Goal: Answer question/provide support

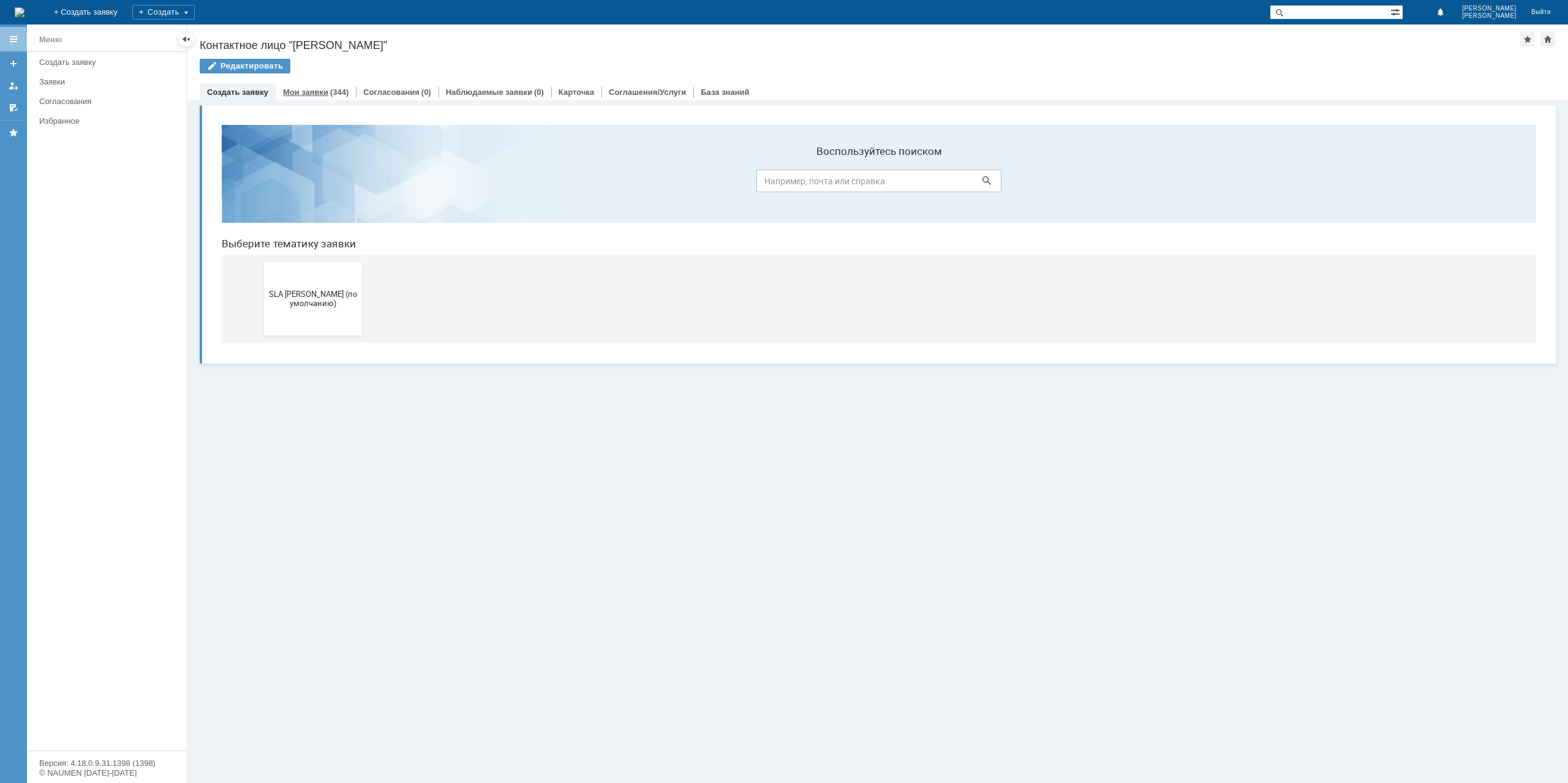
click at [296, 93] on link "Мои заявки" at bounding box center [305, 92] width 45 height 9
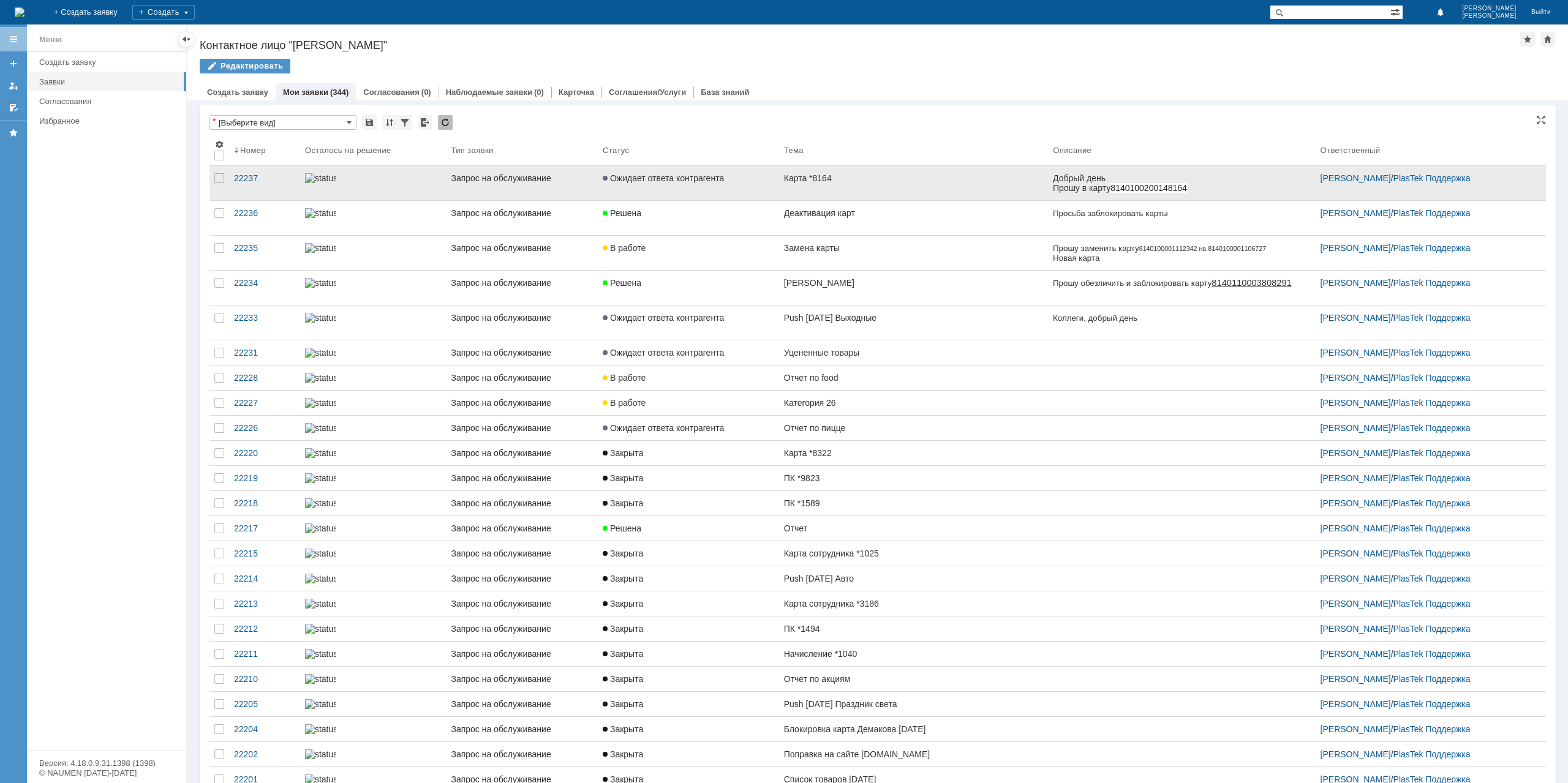
click at [890, 190] on link "Карта *8164" at bounding box center [914, 183] width 269 height 34
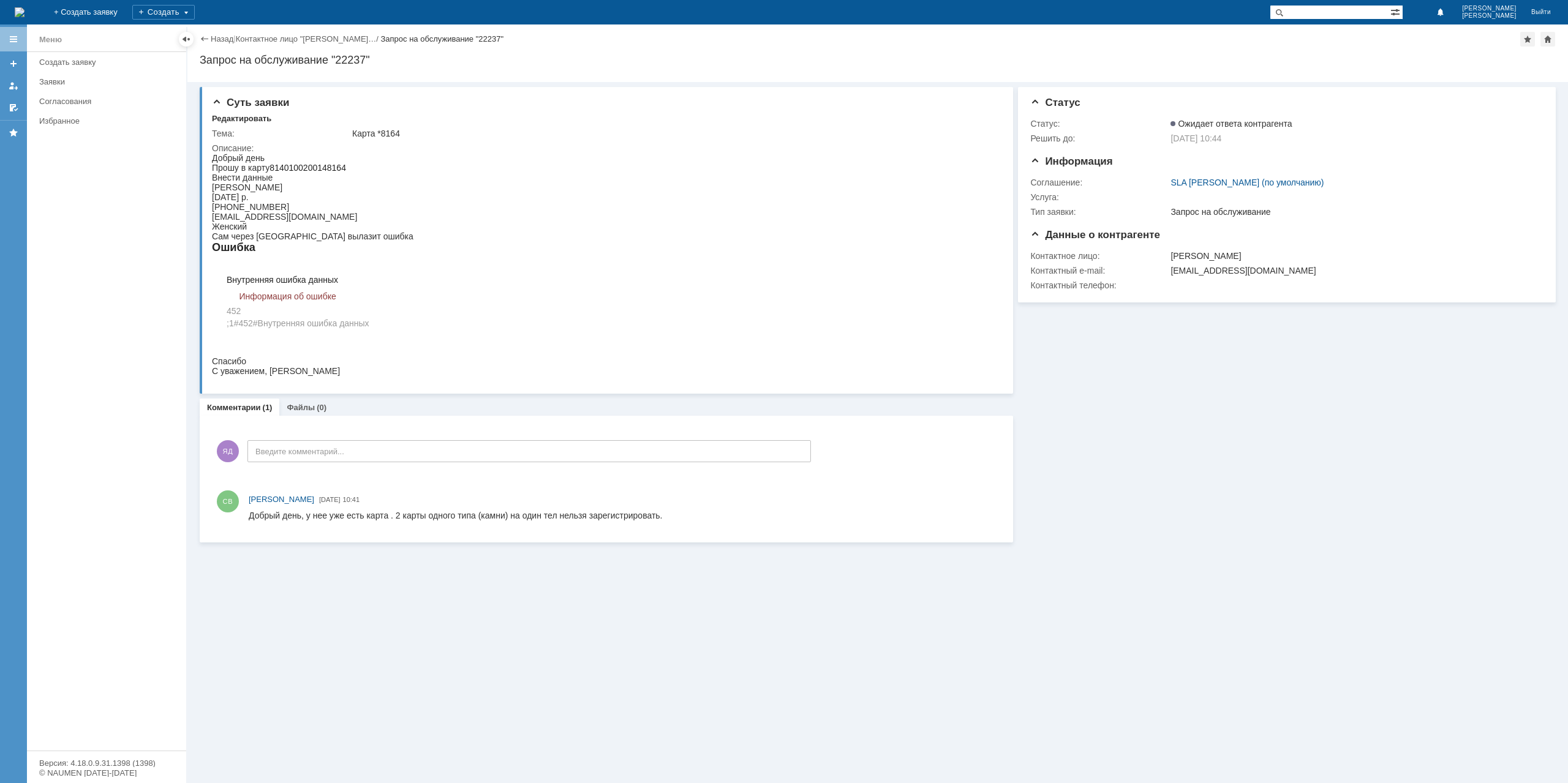
click at [336, 167] on span "8140100200148164" at bounding box center [308, 167] width 77 height 10
copy span "8140100200148164"
drag, startPoint x: 270, startPoint y: 209, endPoint x: 222, endPoint y: 211, distance: 48.0
click at [222, 211] on body "Добрый день Прошу в карту 8140100200148164 Внести данные [PERSON_NAME] [DATE] р…" at bounding box center [447, 264] width 470 height 223
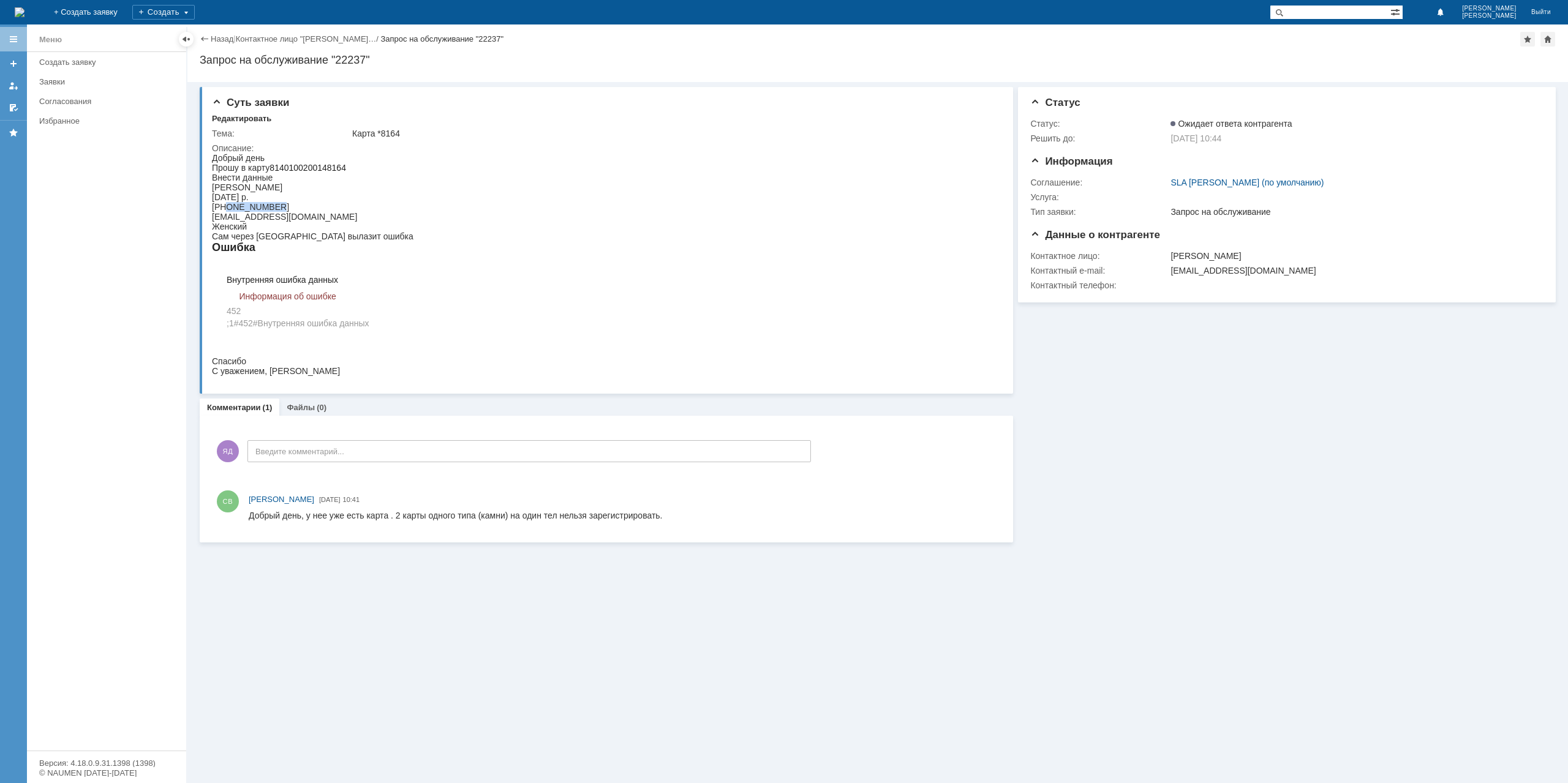
copy body "9271195967"
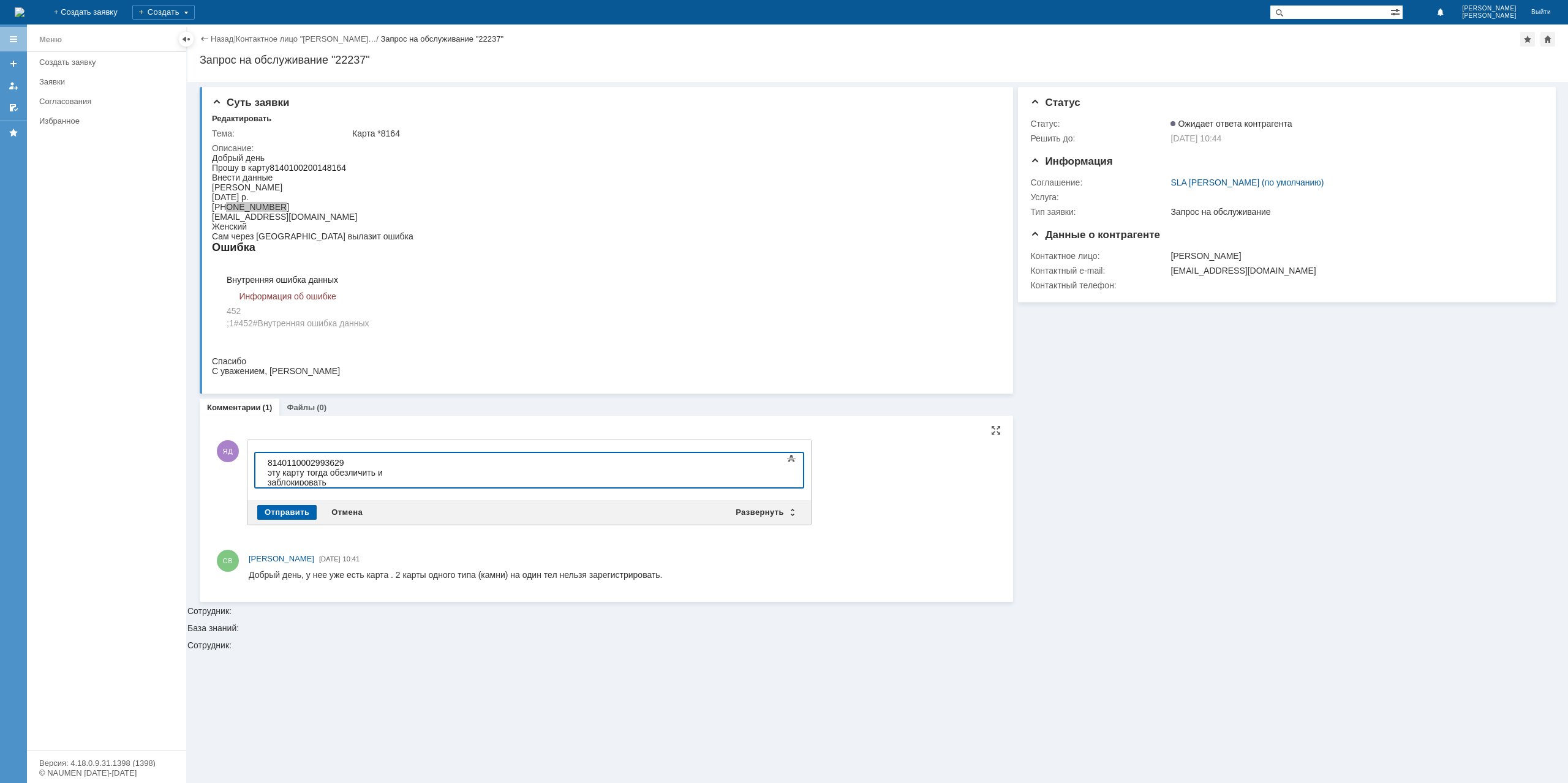
click at [303, 507] on div "Отправить" at bounding box center [287, 512] width 60 height 14
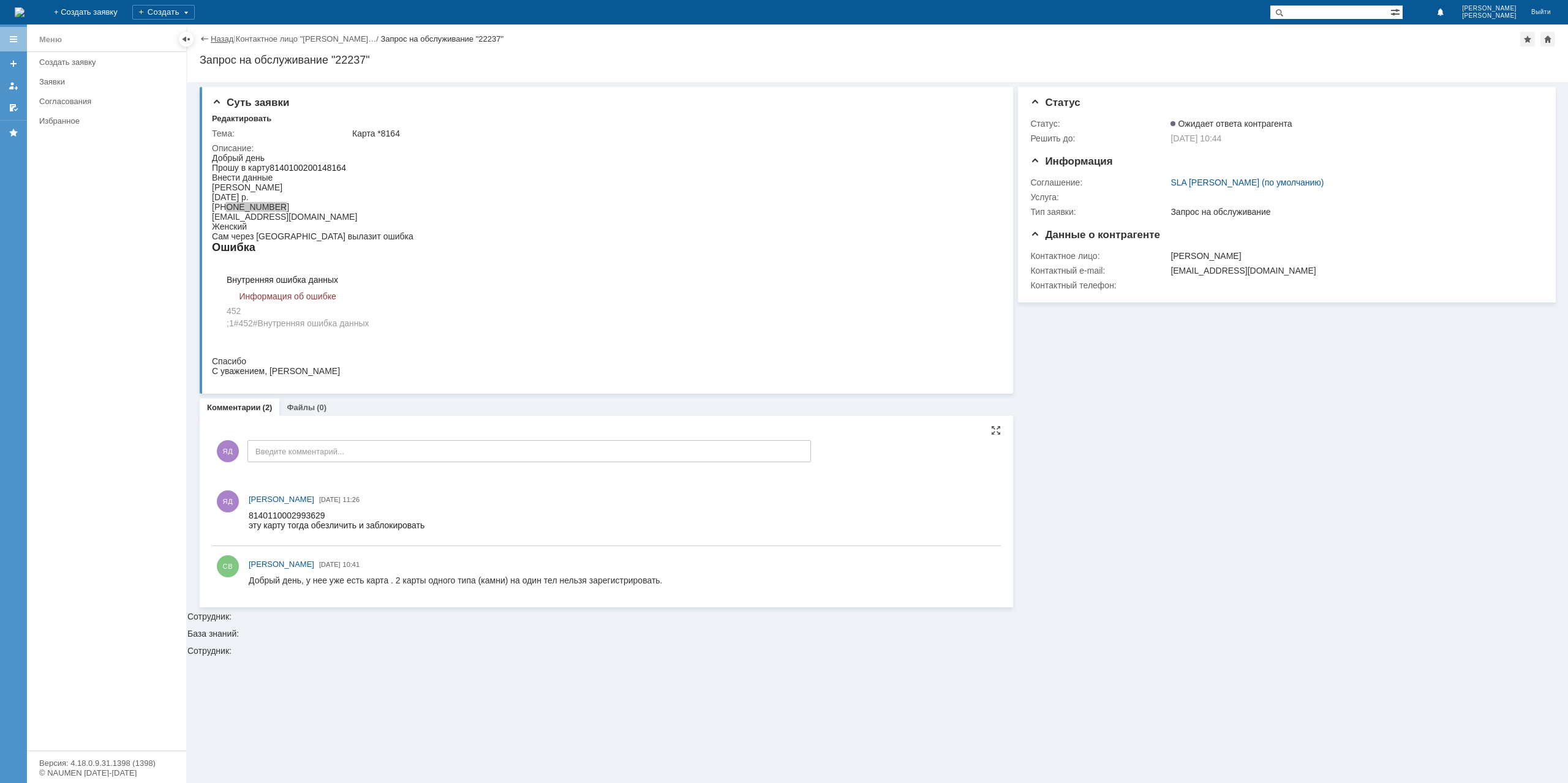
click at [222, 35] on link "Назад" at bounding box center [222, 38] width 23 height 9
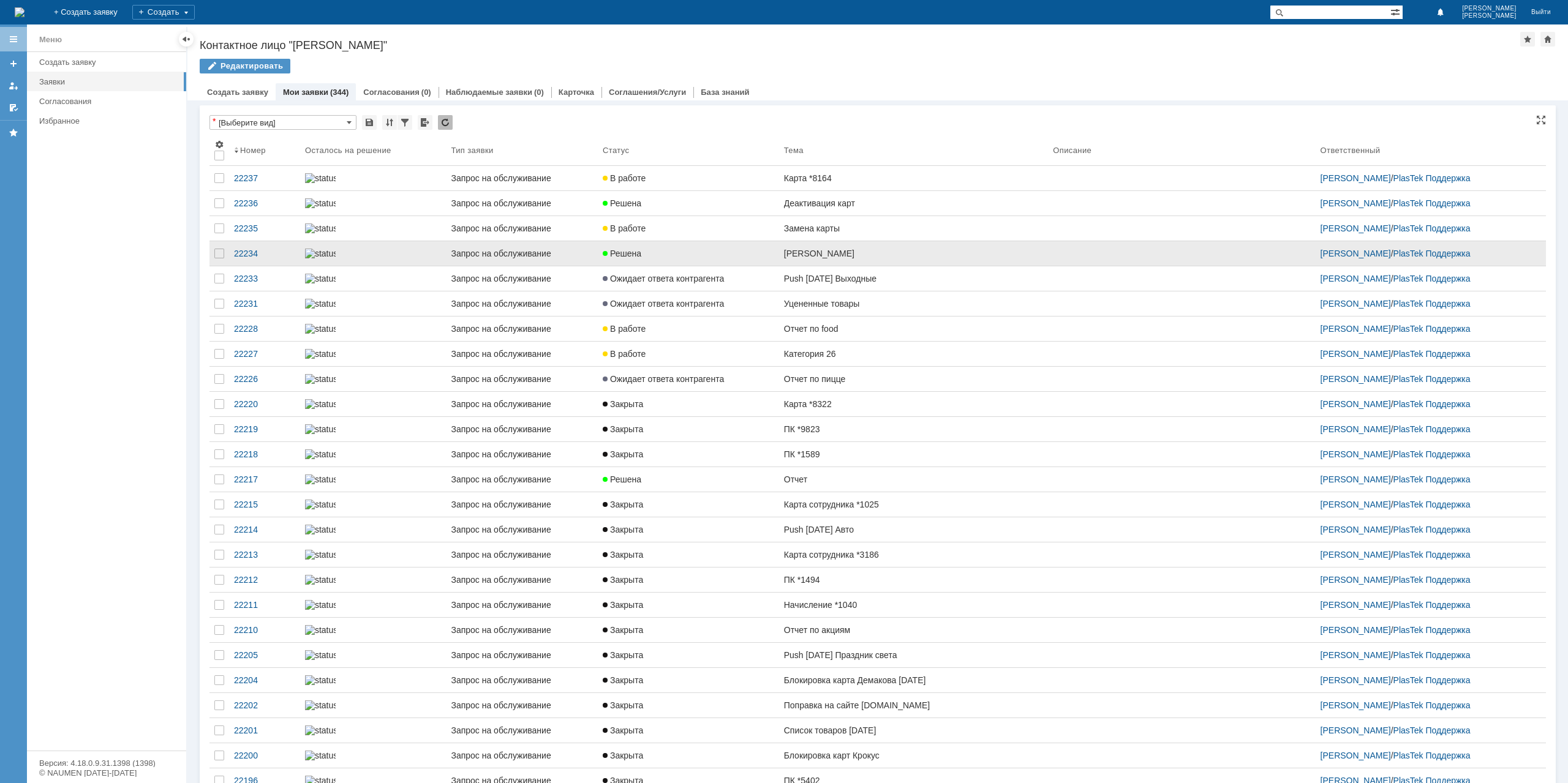
click at [904, 266] on link "[PERSON_NAME]" at bounding box center [914, 254] width 269 height 25
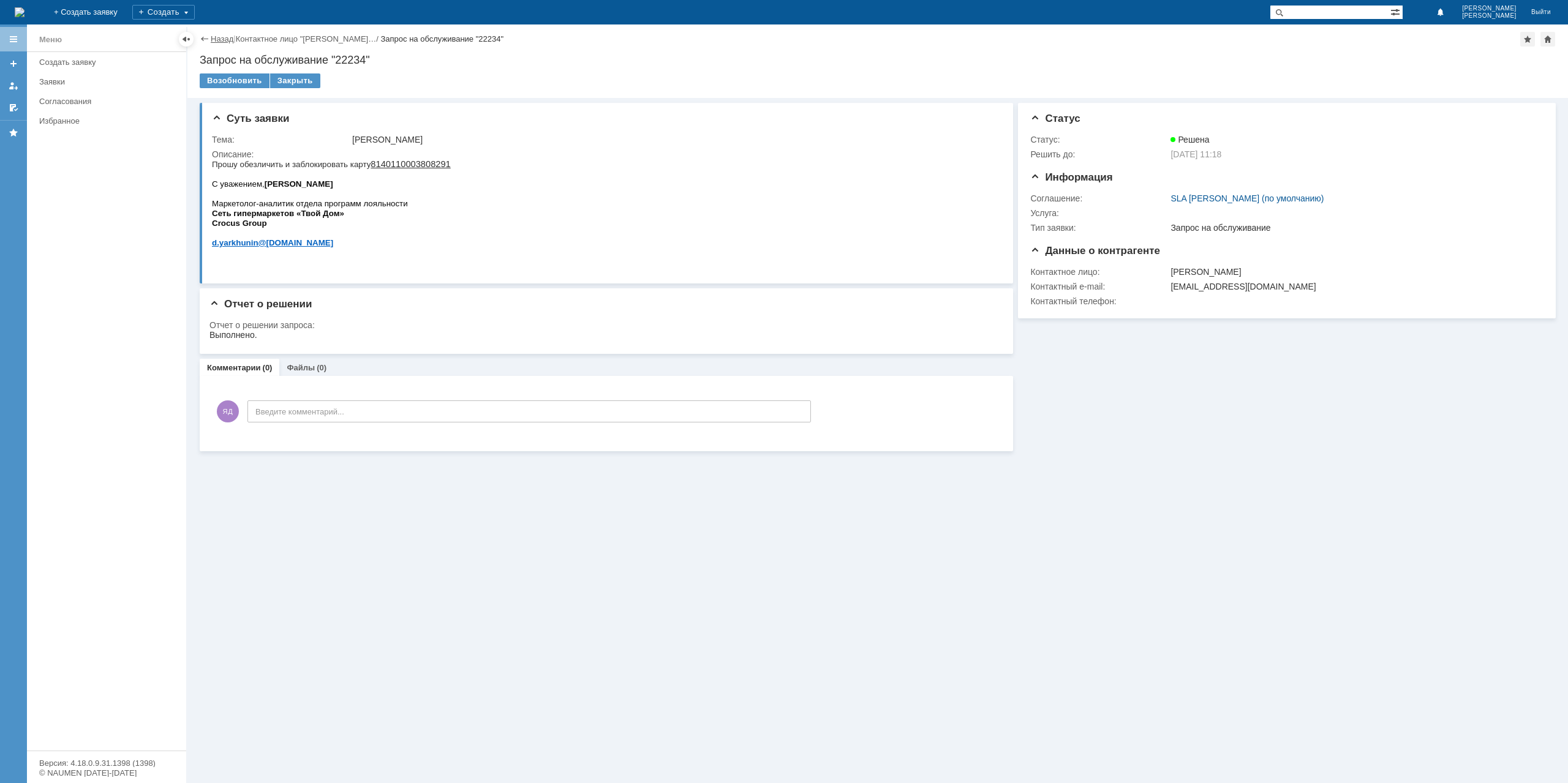
click at [211, 37] on link "Назад" at bounding box center [222, 38] width 23 height 9
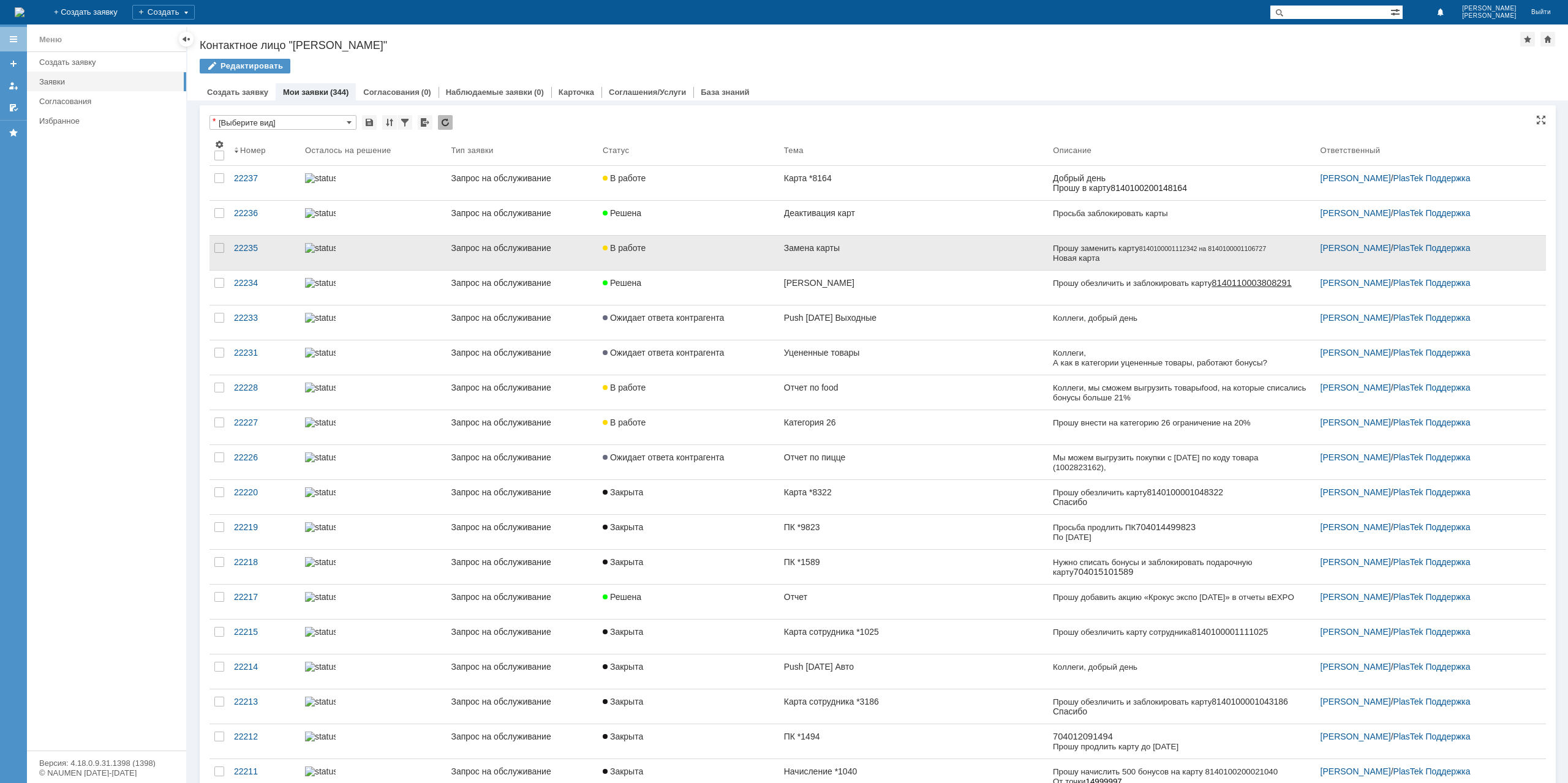
click at [749, 248] on div "В работе" at bounding box center [689, 248] width 172 height 10
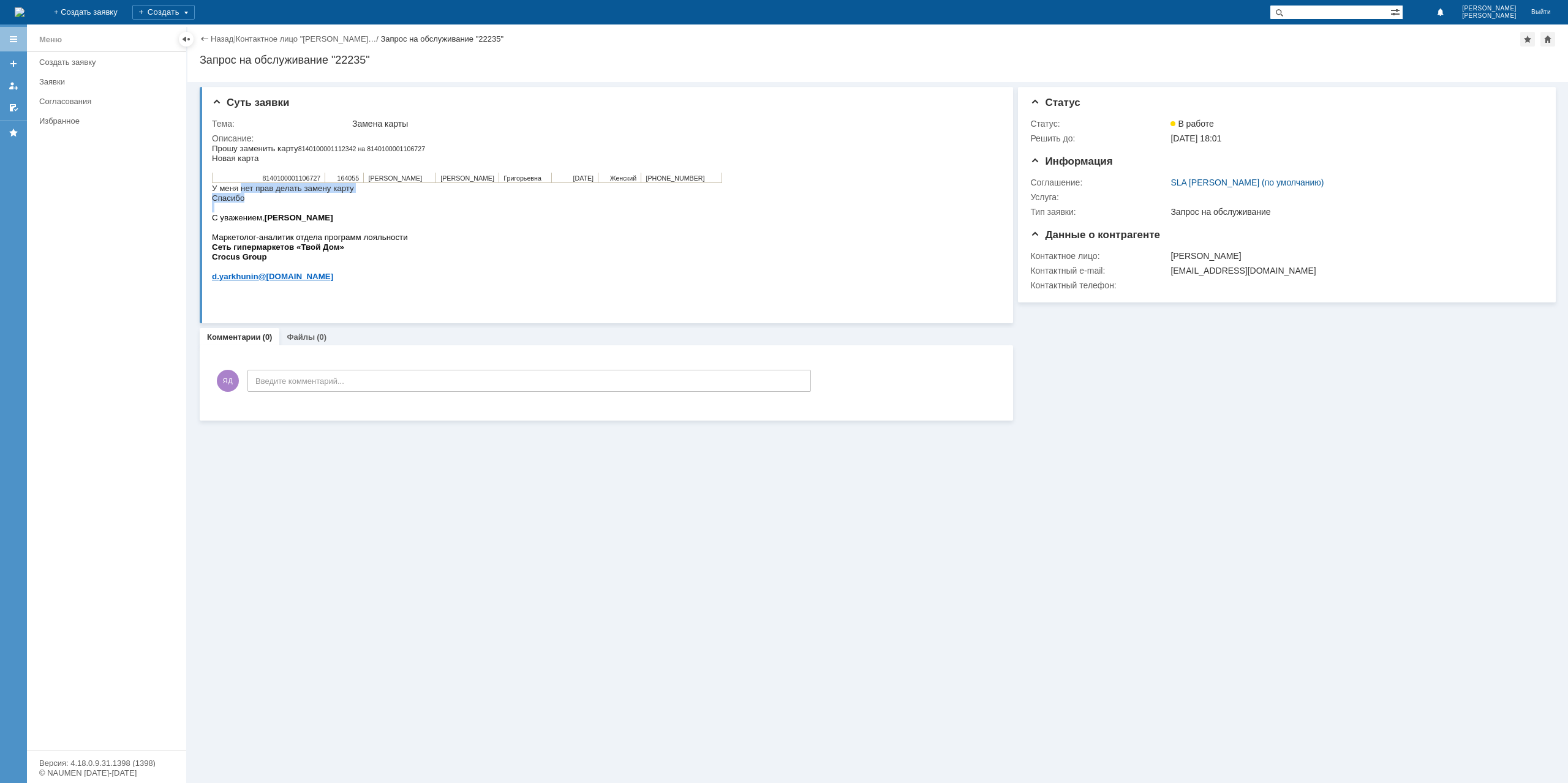
drag, startPoint x: 242, startPoint y: 189, endPoint x: 362, endPoint y: 211, distance: 122.0
click at [362, 211] on div "Прошу заменить карту 8140100001112342 на 8140100001106727 Новая карта 814010000…" at bounding box center [467, 217] width 510 height 148
click at [219, 37] on link "Назад" at bounding box center [222, 38] width 23 height 9
